Goal: Task Accomplishment & Management: Manage account settings

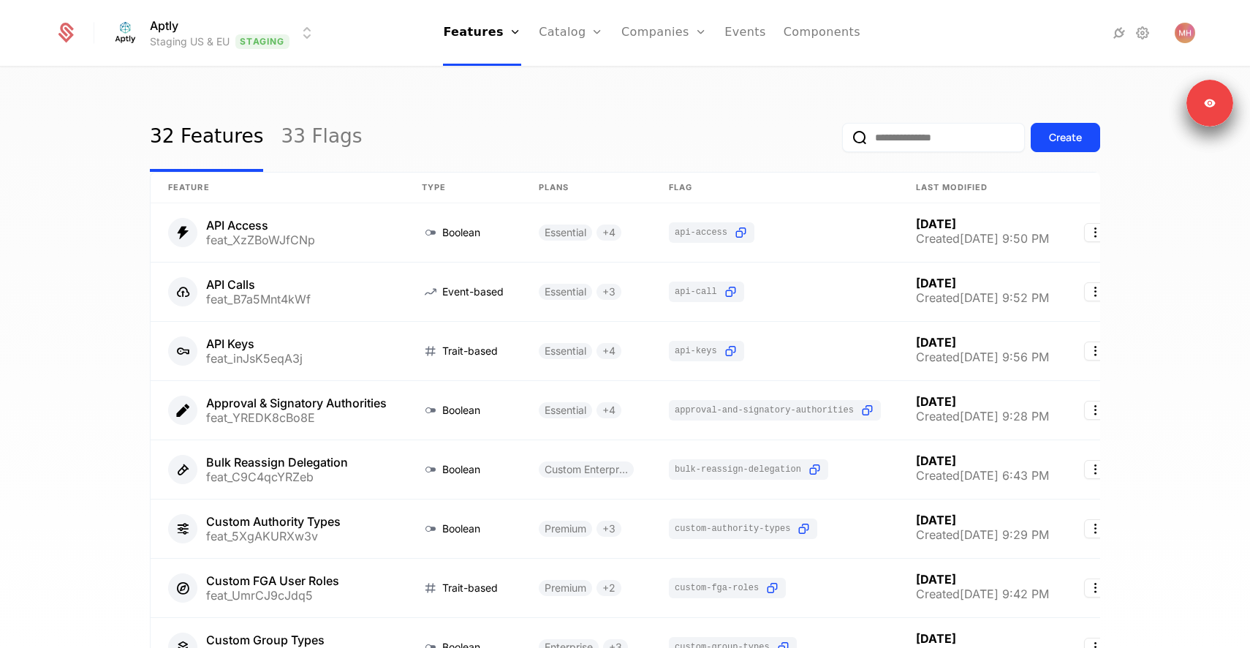
click at [459, 108] on div "32 Features 33 Flags Create" at bounding box center [625, 137] width 951 height 69
click at [548, 45] on link "Catalog" at bounding box center [571, 33] width 65 height 66
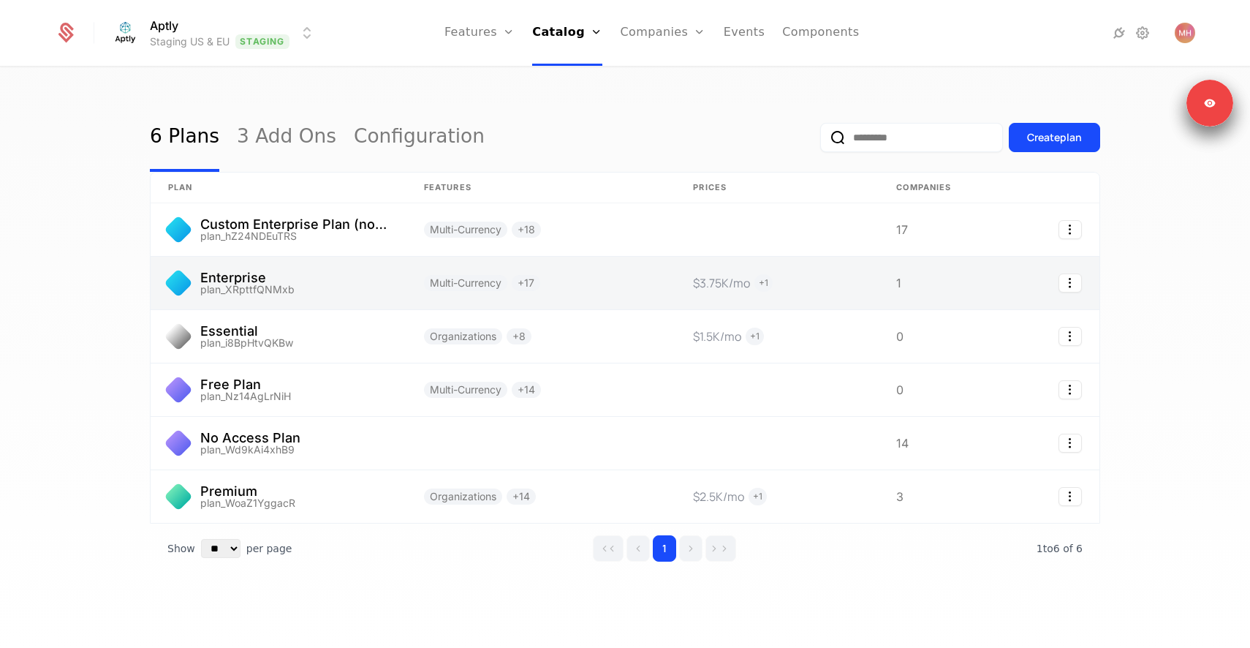
click at [358, 284] on link at bounding box center [279, 283] width 256 height 53
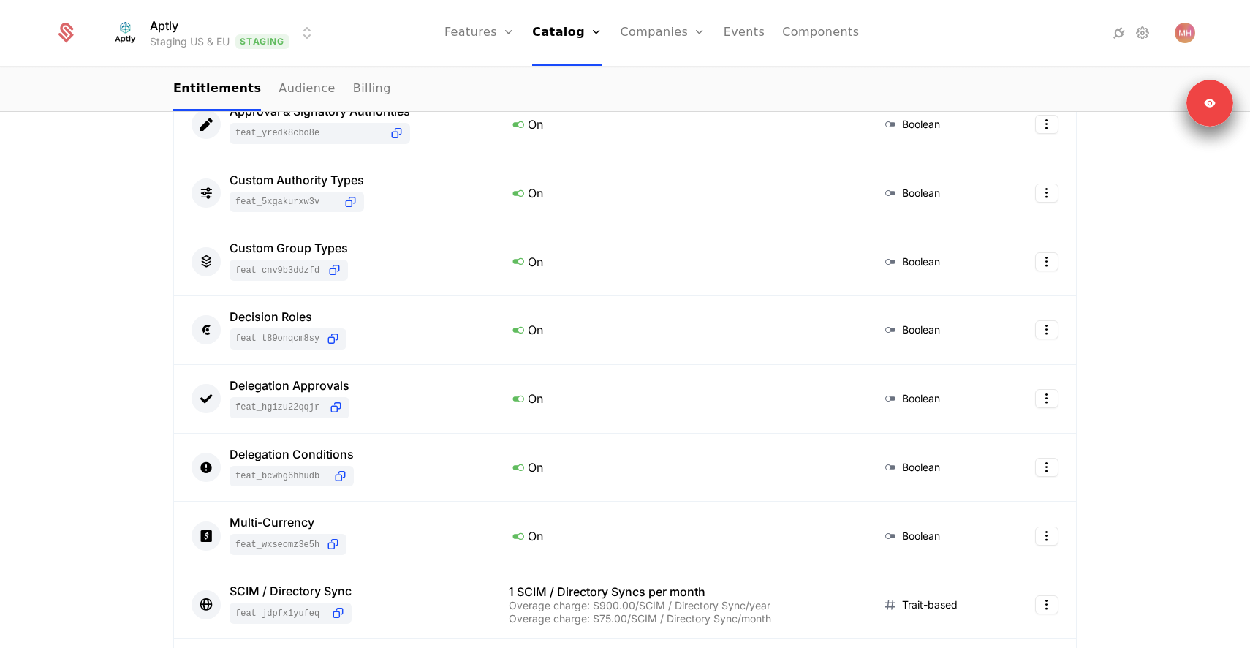
scroll to position [549, 0]
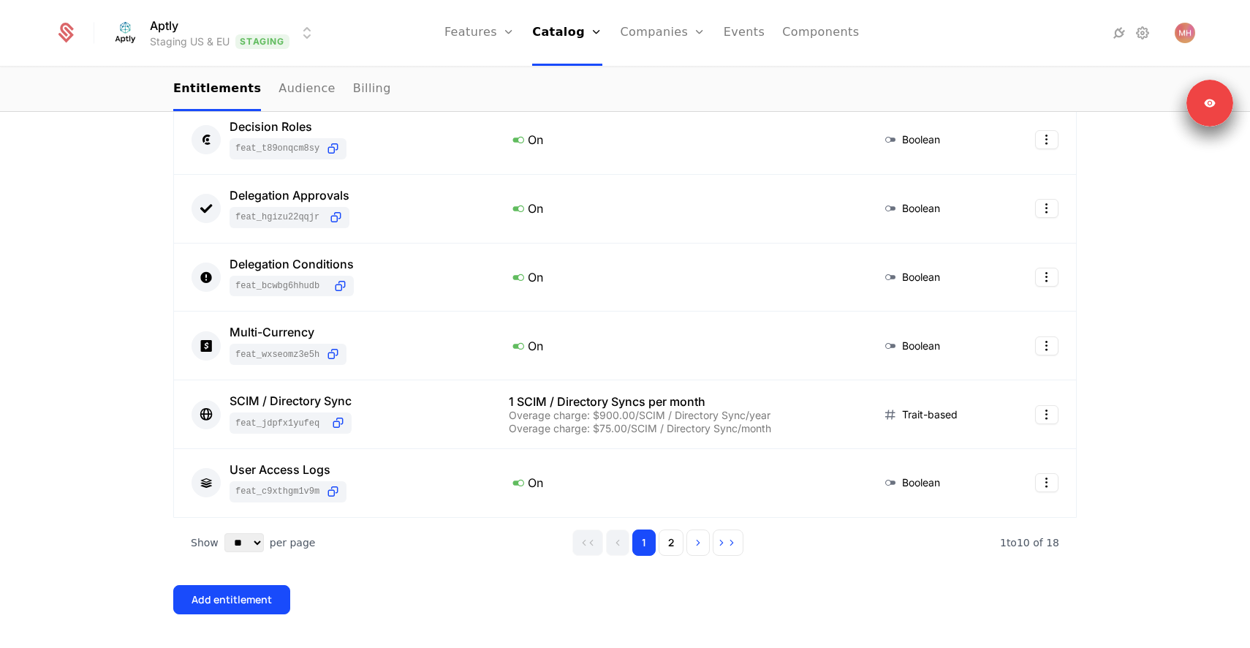
click at [279, 20] on html "Aptly Staging US & EU Staging Features Features Flags Catalog Plans Add Ons Con…" at bounding box center [625, 324] width 1250 height 648
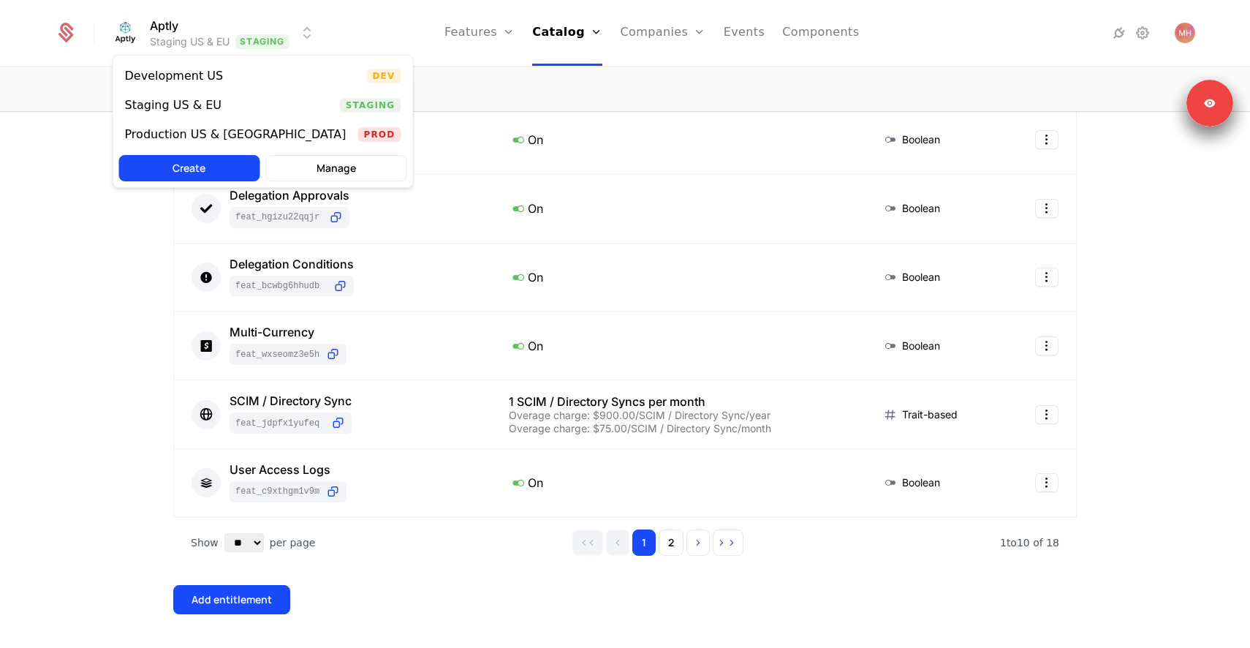
click at [70, 303] on html "Aptly Staging US & EU Staging Features Features Flags Catalog Plans Add Ons Con…" at bounding box center [625, 324] width 1250 height 648
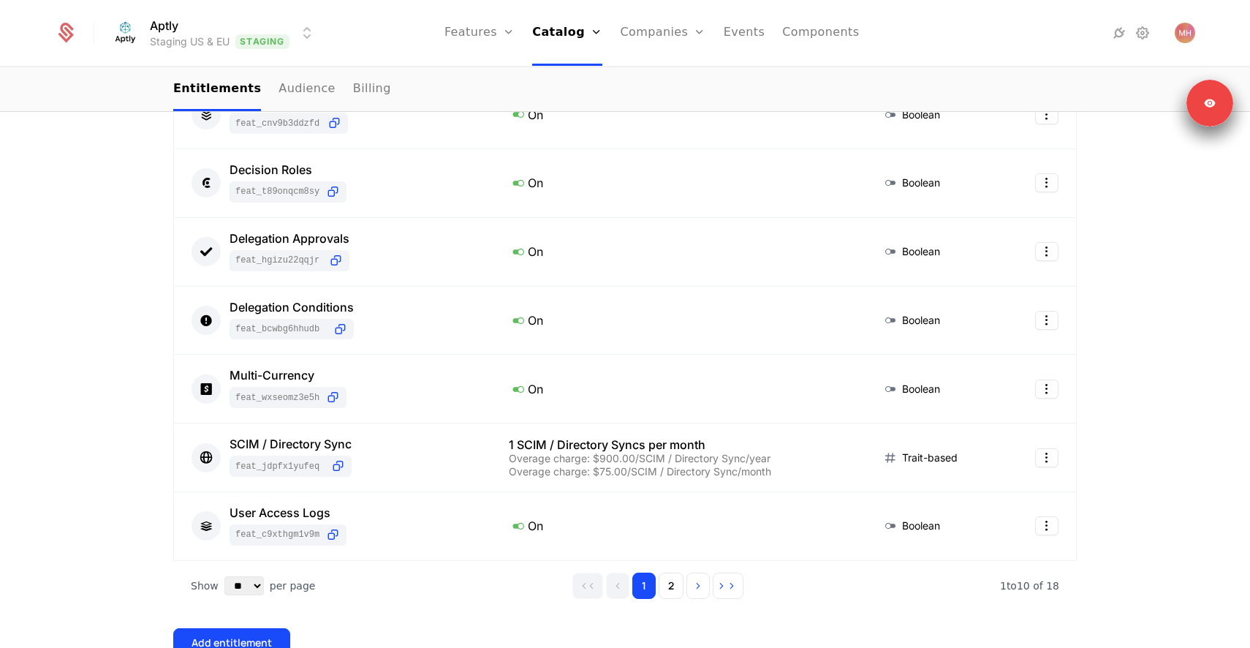
scroll to position [597, 0]
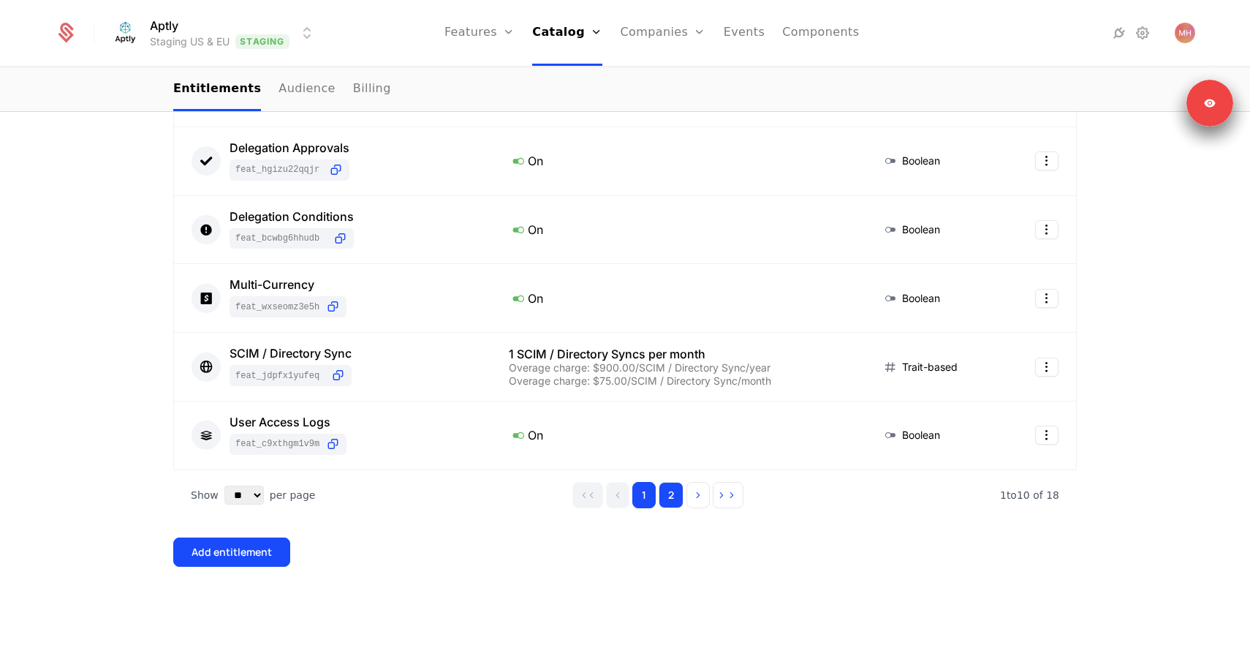
click at [664, 499] on button "2" at bounding box center [671, 495] width 25 height 26
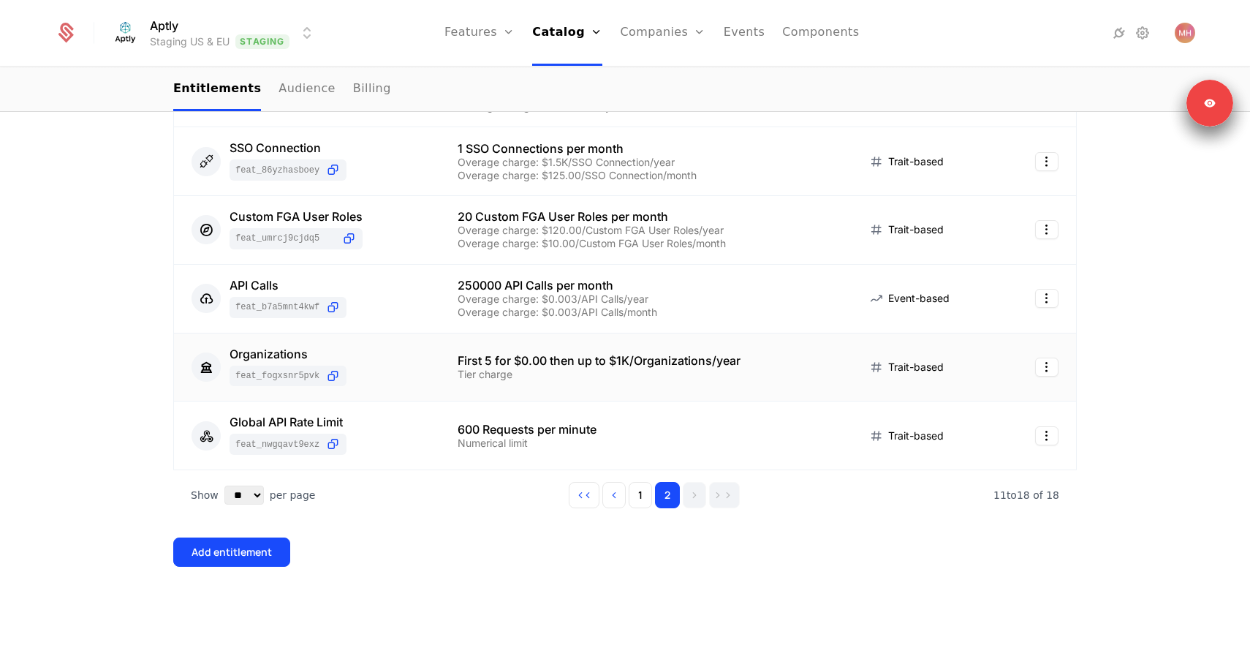
scroll to position [448, 0]
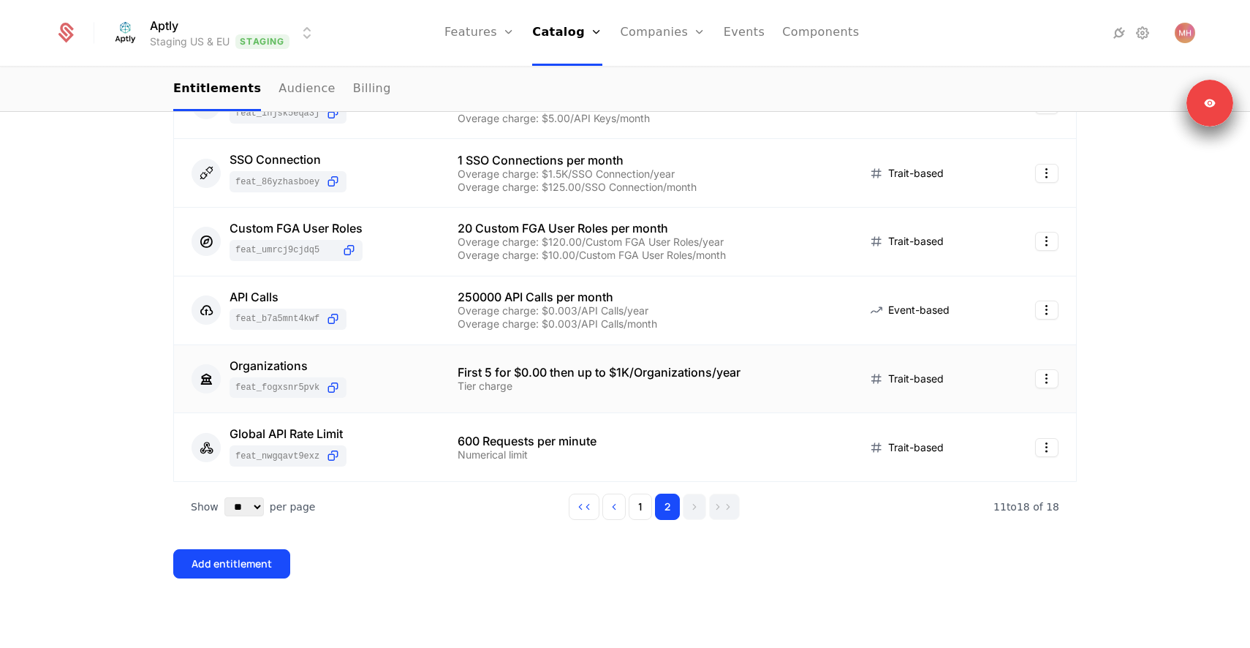
click at [432, 383] on td "Organizations feat_FoGXsNr5PvK" at bounding box center [307, 379] width 266 height 69
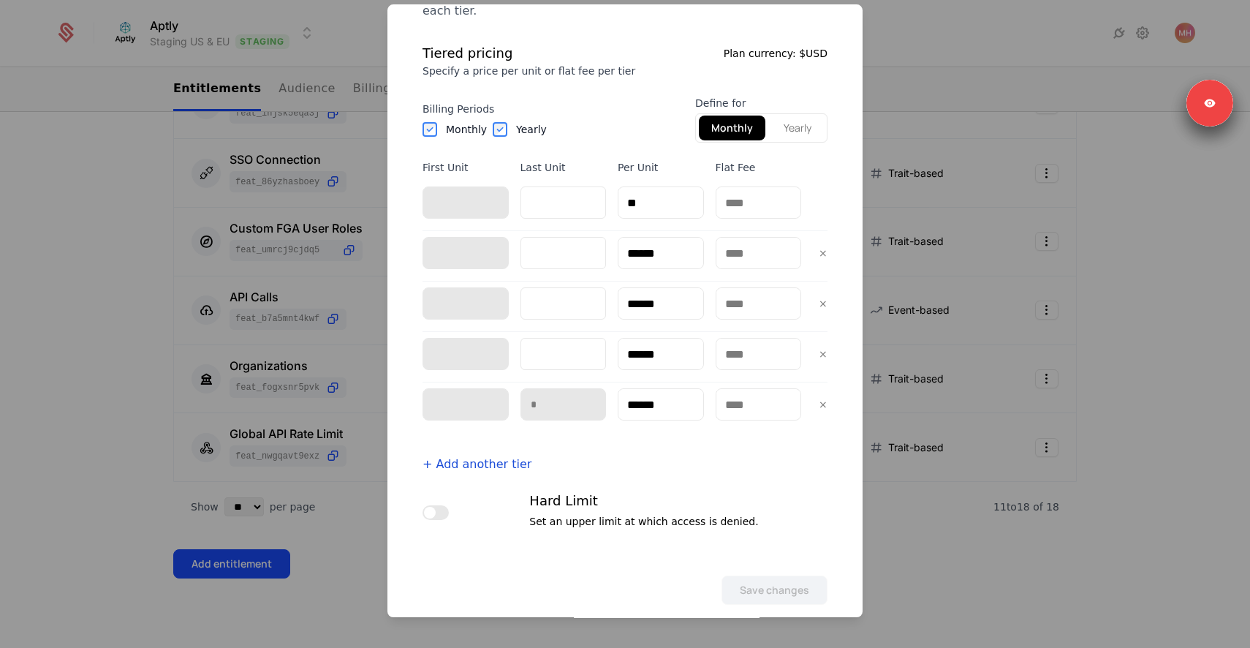
scroll to position [516, 0]
click at [792, 114] on button "Yearly" at bounding box center [797, 125] width 53 height 25
click at [743, 115] on button "Monthly" at bounding box center [732, 125] width 63 height 25
click at [1141, 295] on div at bounding box center [625, 324] width 1250 height 648
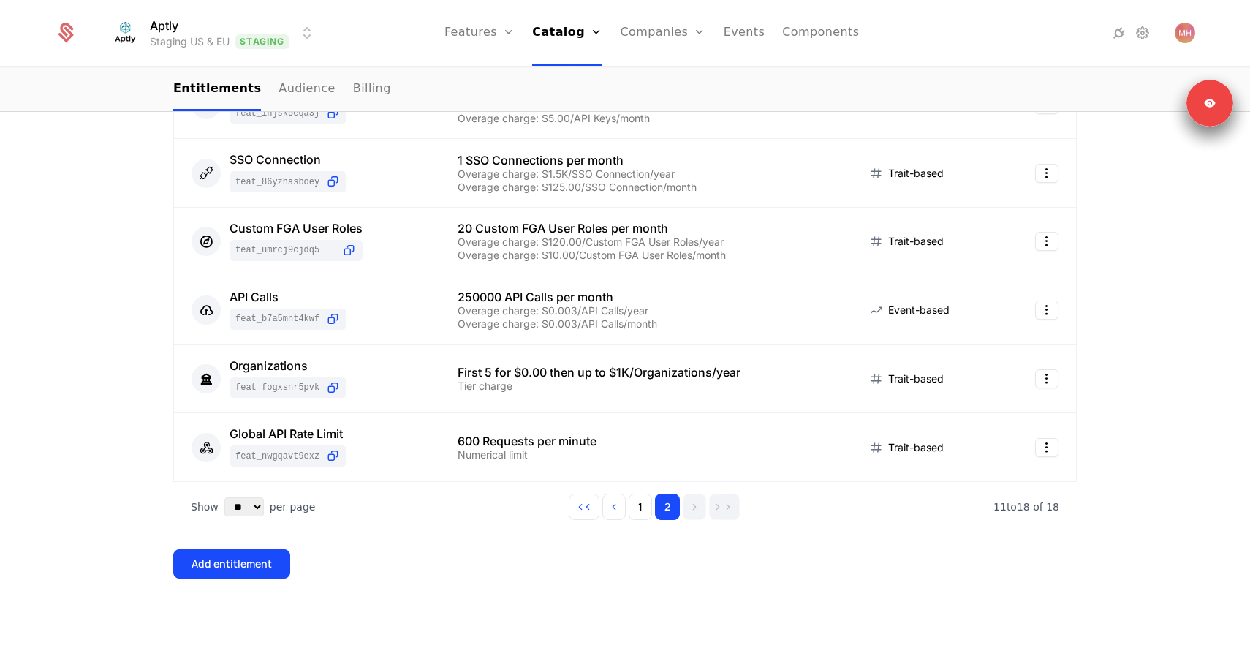
scroll to position [0, 0]
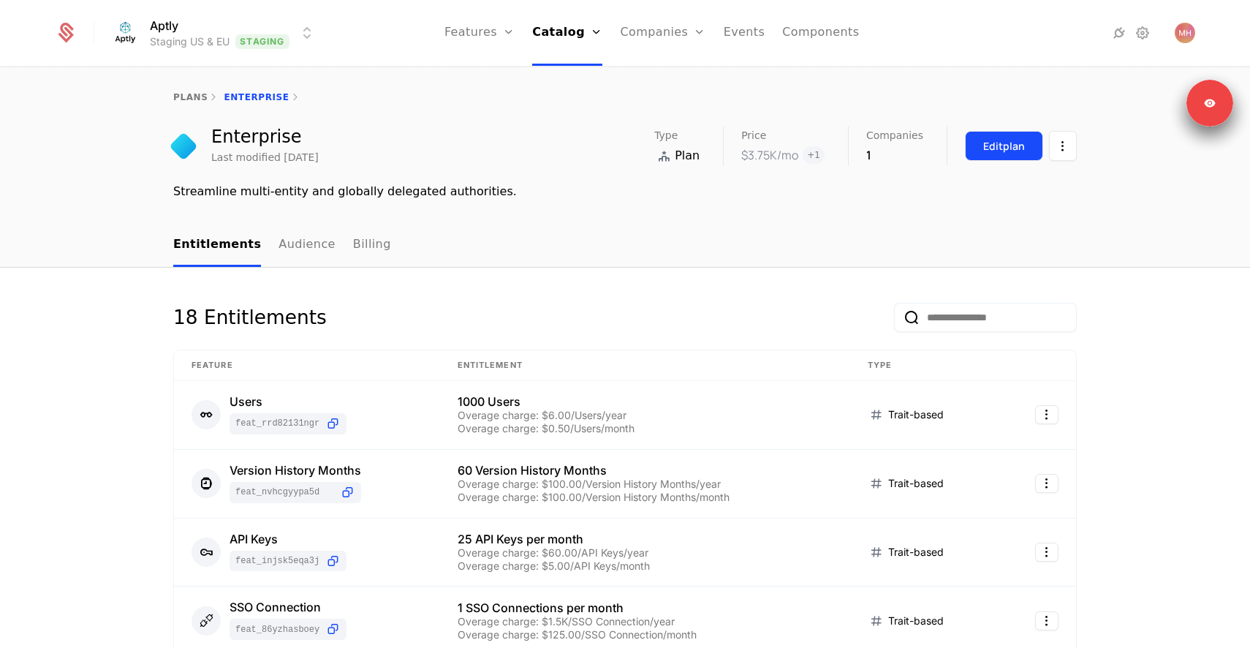
click at [995, 148] on div "Edit plan" at bounding box center [1005, 146] width 42 height 15
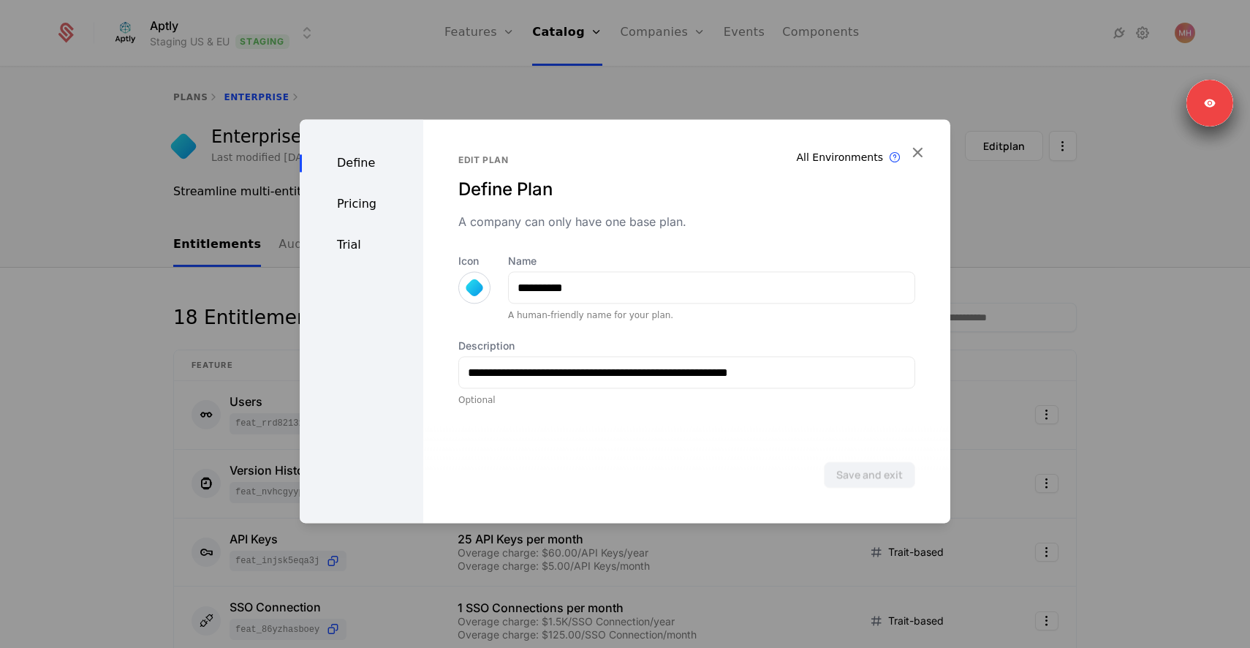
click at [367, 201] on div "Pricing" at bounding box center [362, 204] width 124 height 18
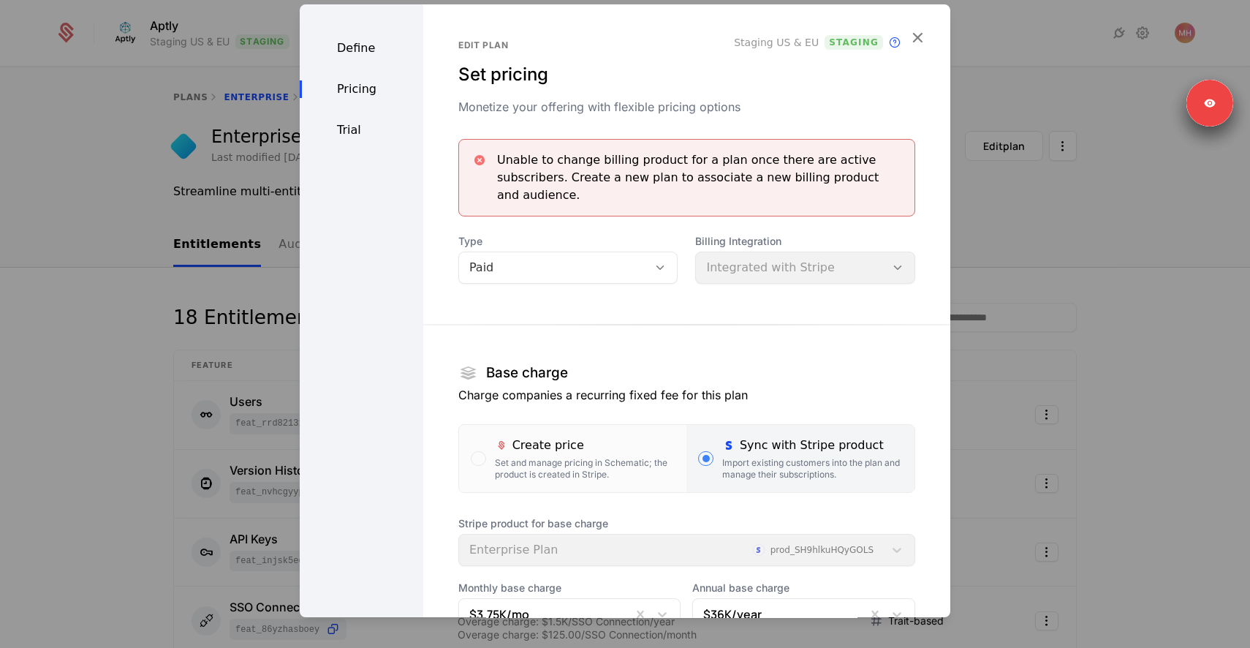
click at [1160, 317] on div at bounding box center [625, 324] width 1250 height 648
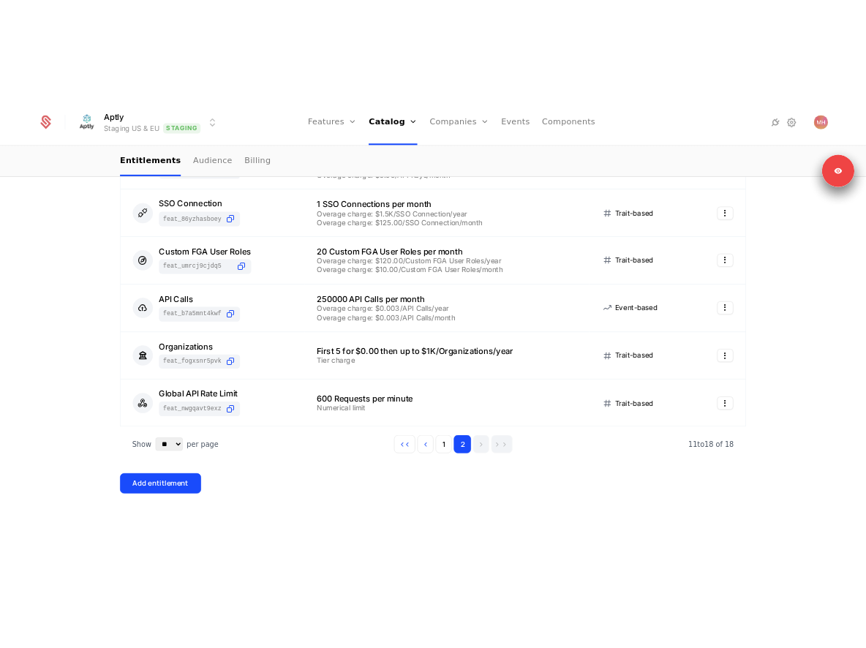
scroll to position [460, 0]
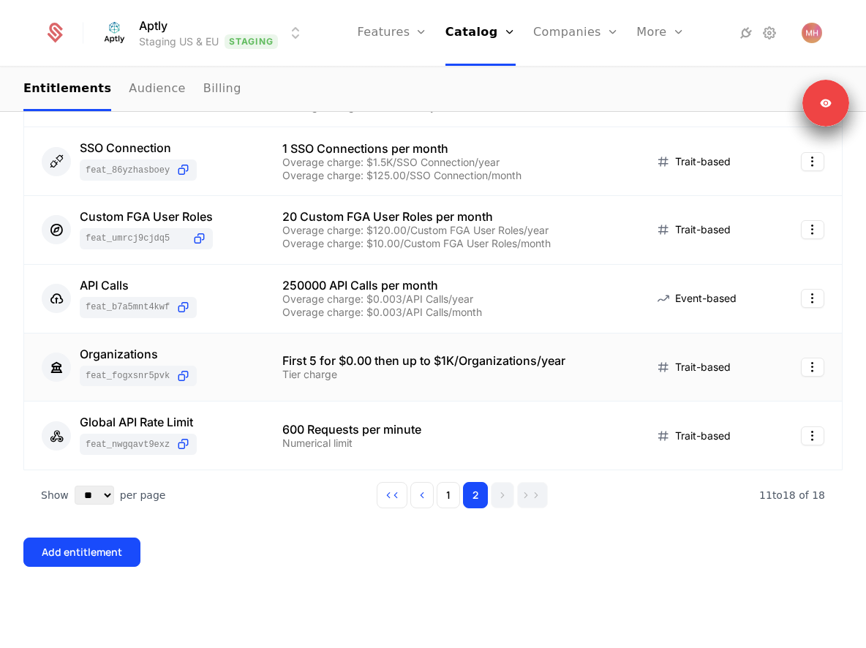
click at [539, 374] on div "Tier charge" at bounding box center [450, 374] width 336 height 10
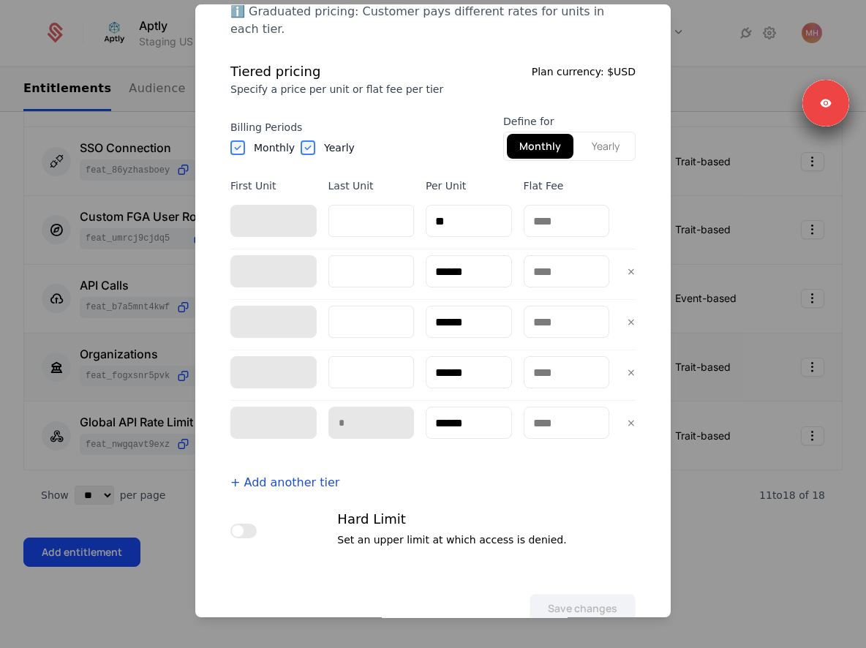
scroll to position [494, 0]
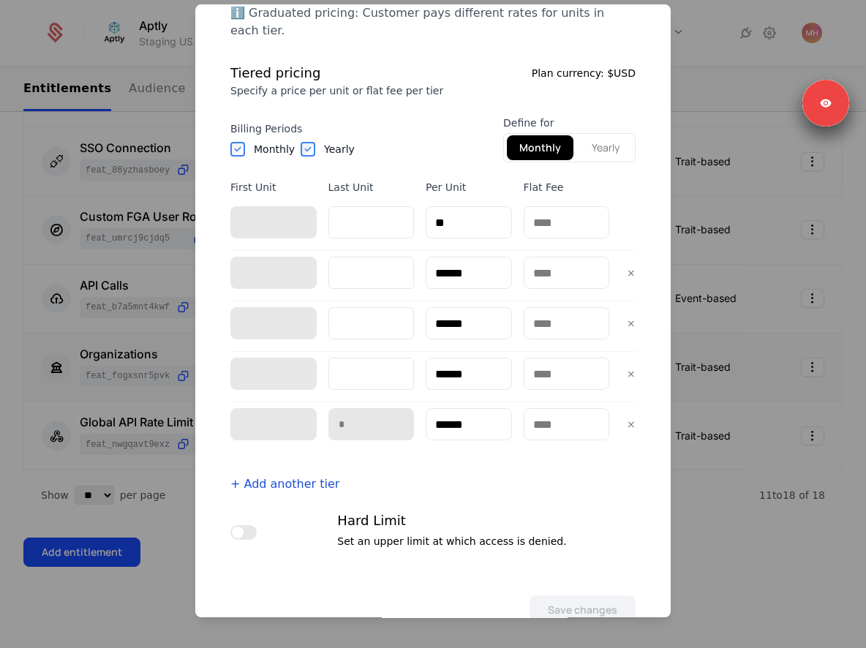
click at [594, 135] on button "Yearly" at bounding box center [605, 147] width 53 height 25
click at [545, 135] on button "Monthly" at bounding box center [540, 147] width 63 height 25
click at [598, 135] on button "Yearly" at bounding box center [605, 147] width 53 height 25
click at [469, 475] on div "+ Add another tier" at bounding box center [432, 484] width 405 height 18
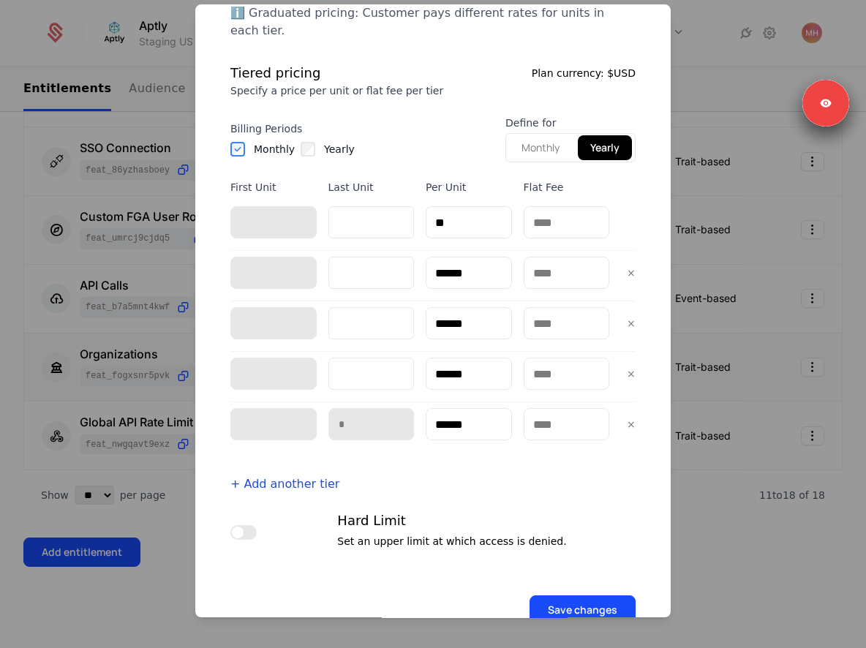
scroll to position [518, 0]
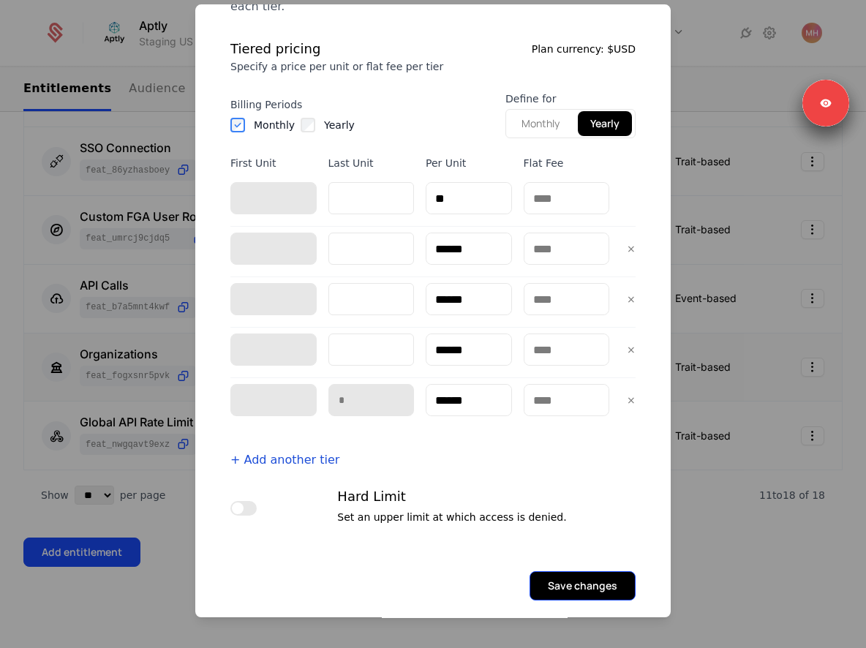
click at [581, 580] on button "Save changes" at bounding box center [582, 585] width 106 height 29
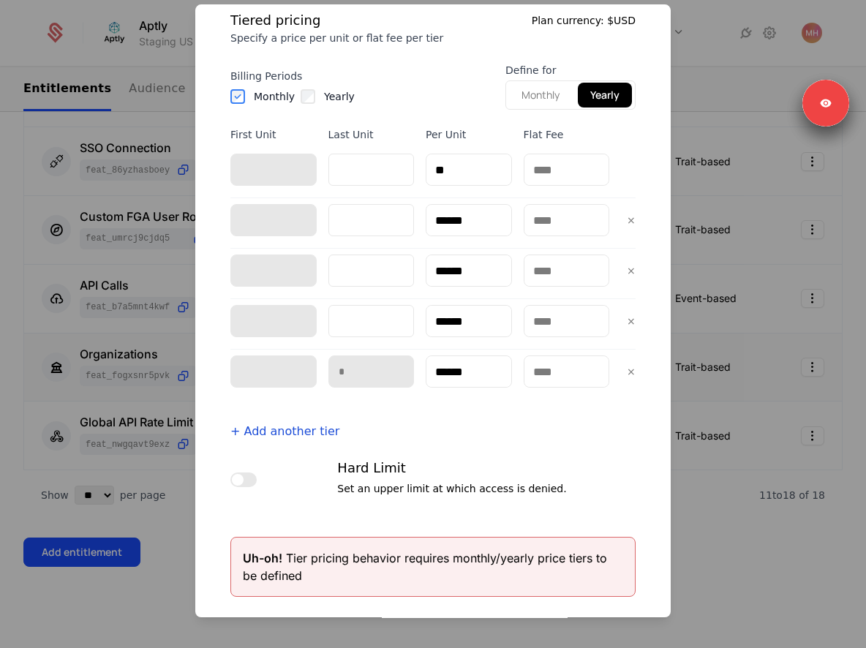
scroll to position [551, 0]
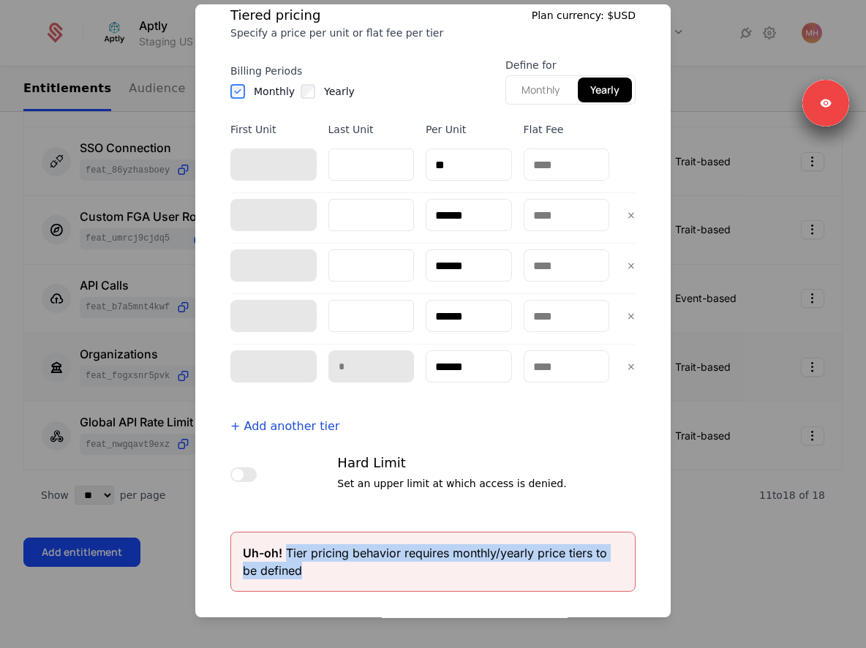
drag, startPoint x: 287, startPoint y: 535, endPoint x: 301, endPoint y: 546, distance: 18.3
click at [301, 546] on div "Uh-oh! Tier pricing behavior requires monthly/yearly price tiers to be defined" at bounding box center [433, 561] width 380 height 35
copy div "Tier pricing behavior requires monthly/yearly price tiers to be defined"
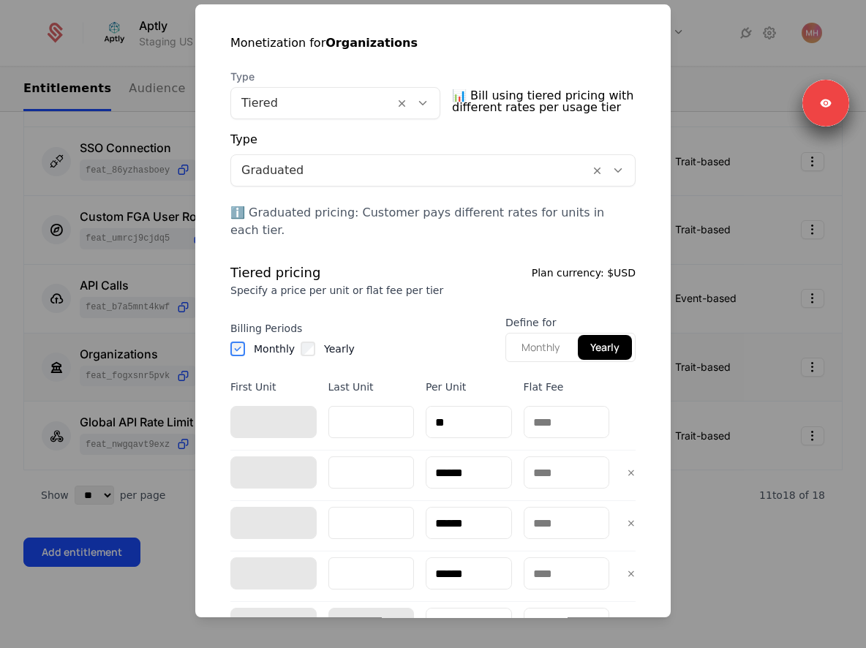
scroll to position [189, 0]
